Goal: Register for event/course

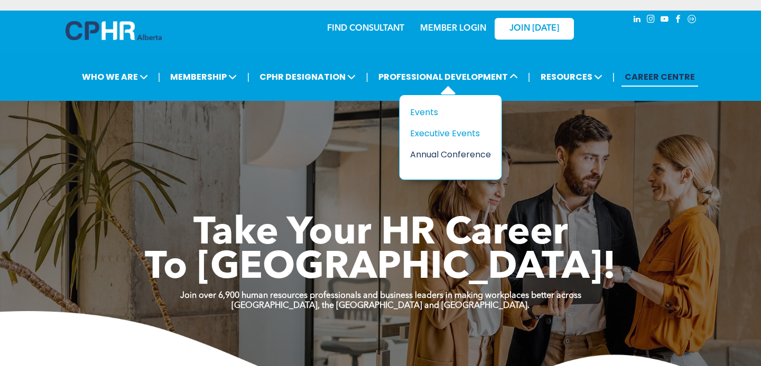
click at [436, 159] on div "Annual Conference" at bounding box center [446, 154] width 73 height 13
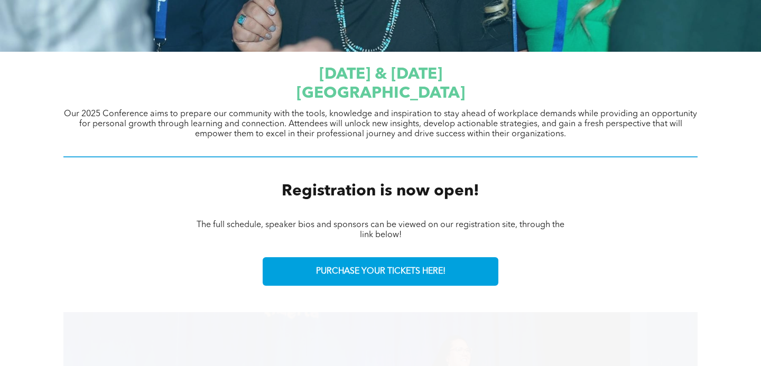
scroll to position [357, 0]
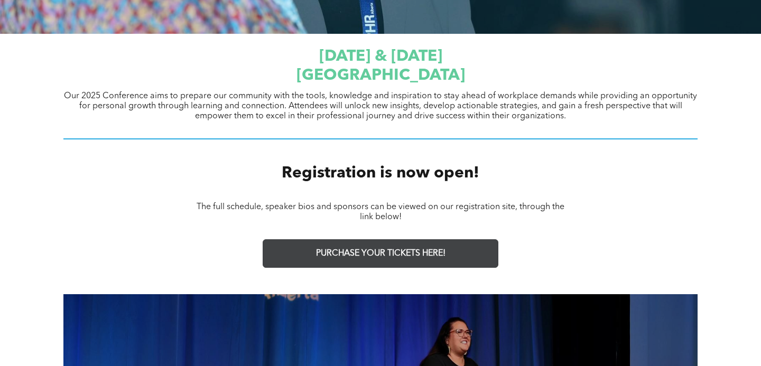
click at [417, 257] on span "PURCHASE YOUR TICKETS HERE!" at bounding box center [380, 254] width 129 height 10
